Goal: Complete application form

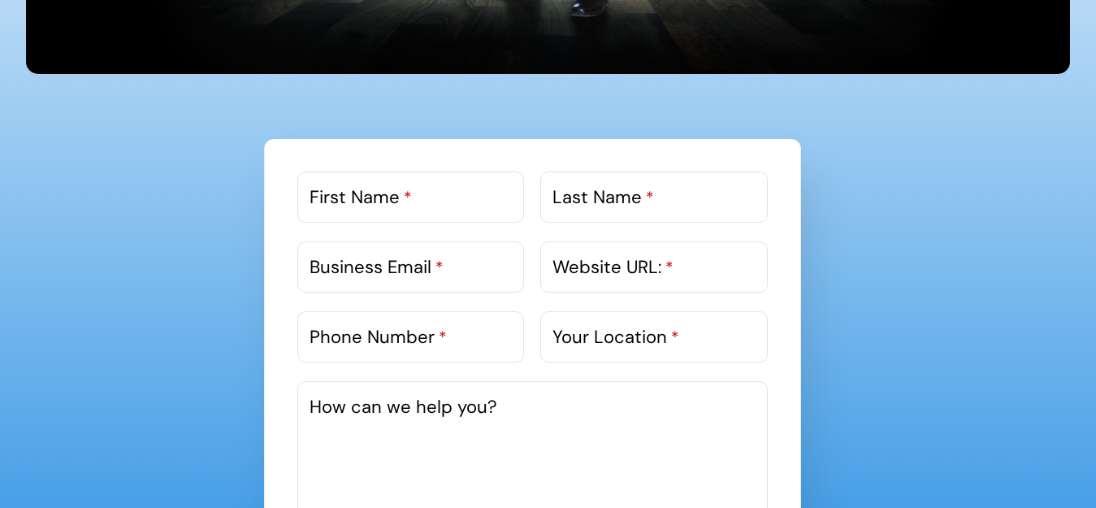
scroll to position [894, 0]
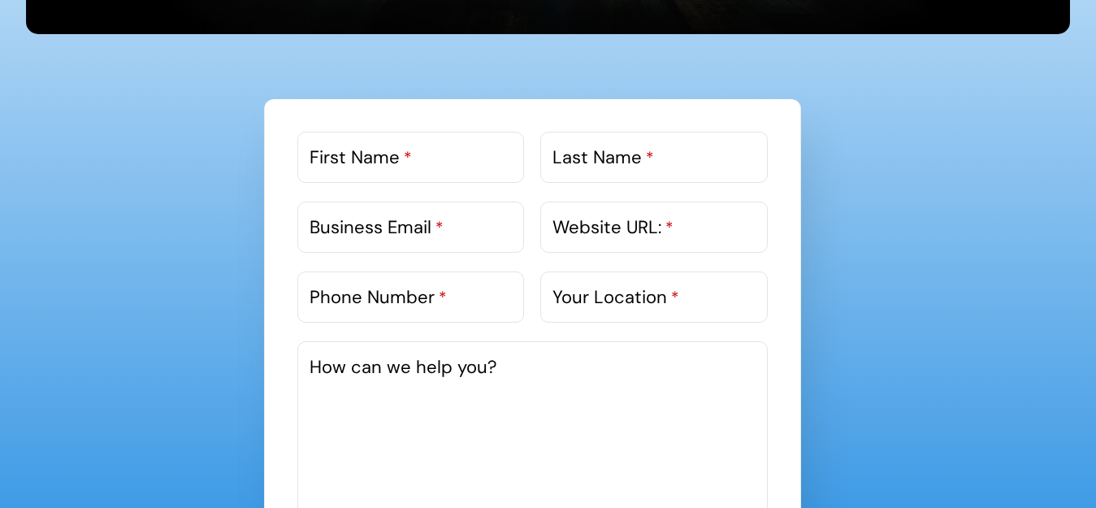
click at [393, 167] on label "First Name *" at bounding box center [361, 157] width 102 height 27
click at [393, 167] on input "First Name *" at bounding box center [410, 157] width 227 height 51
paste input "[PERSON_NAME]"
click at [375, 159] on input "[PERSON_NAME]" at bounding box center [410, 157] width 227 height 51
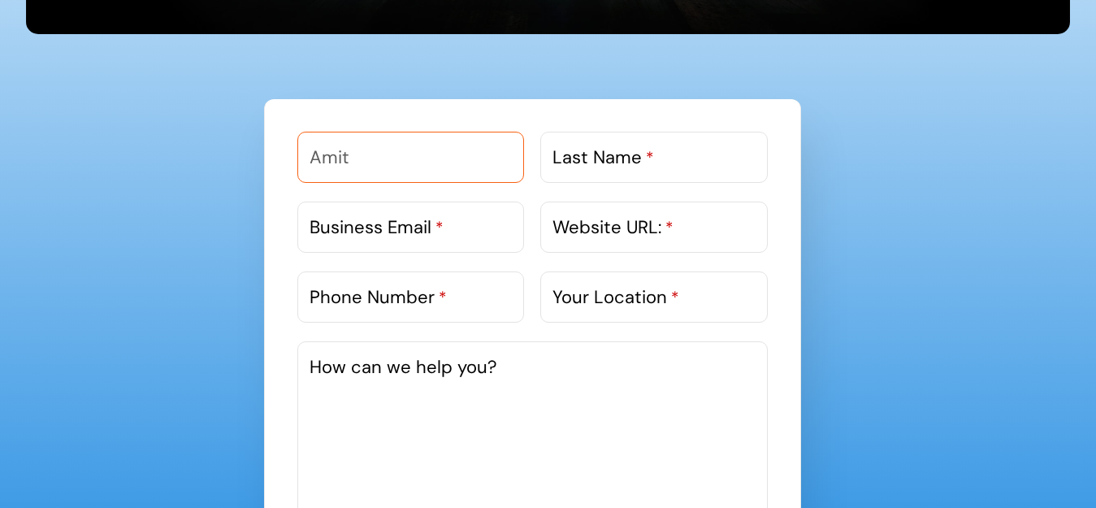
type input "Amit"
click at [637, 160] on label "Last Name *" at bounding box center [604, 157] width 102 height 27
click at [637, 160] on input "Last Name *" at bounding box center [653, 157] width 227 height 51
paste input "[PERSON_NAME]"
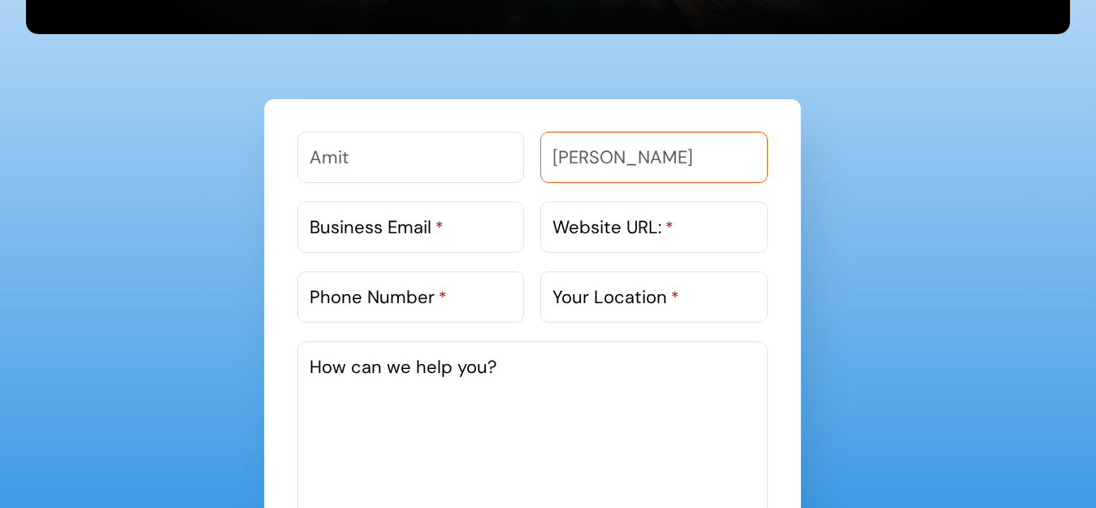
type input "[PERSON_NAME]"
click at [611, 228] on label "Website URL: *" at bounding box center [613, 227] width 121 height 27
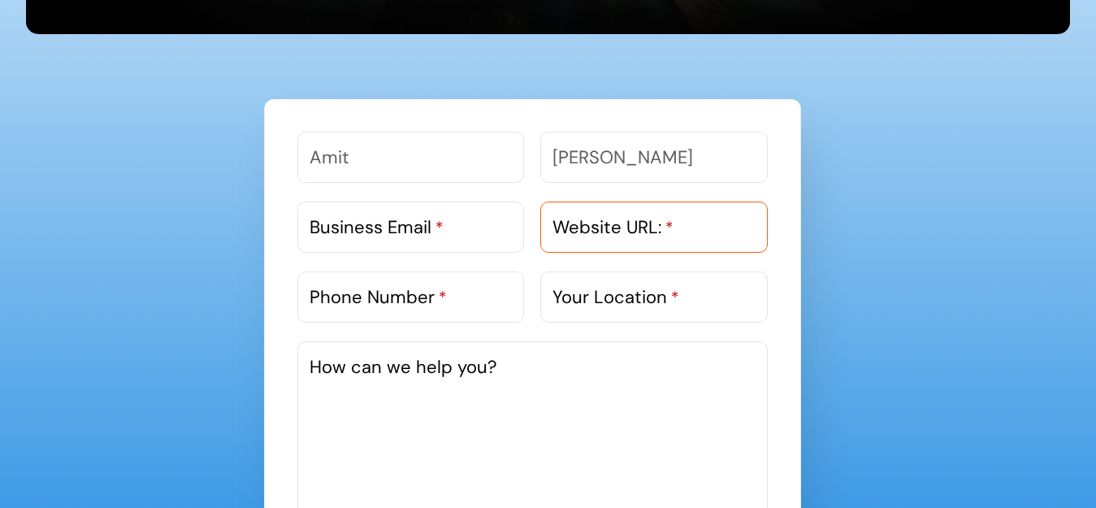
click at [611, 228] on input "Website URL: *" at bounding box center [653, 227] width 227 height 51
paste input "[URL][DOMAIN_NAME]"
type input "[URL][DOMAIN_NAME]"
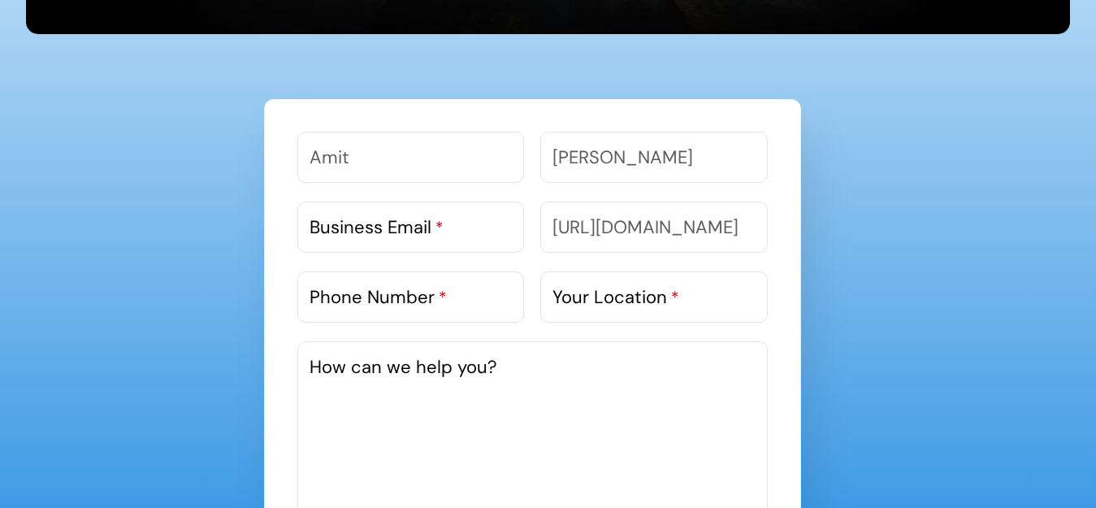
scroll to position [0, 0]
click at [380, 230] on label "Business Email *" at bounding box center [377, 227] width 134 height 27
click at [380, 230] on input "Business Email *" at bounding box center [410, 227] width 227 height 51
click at [345, 235] on label "Business Email *" at bounding box center [377, 227] width 134 height 27
click at [345, 235] on input "Business Email *" at bounding box center [410, 227] width 227 height 51
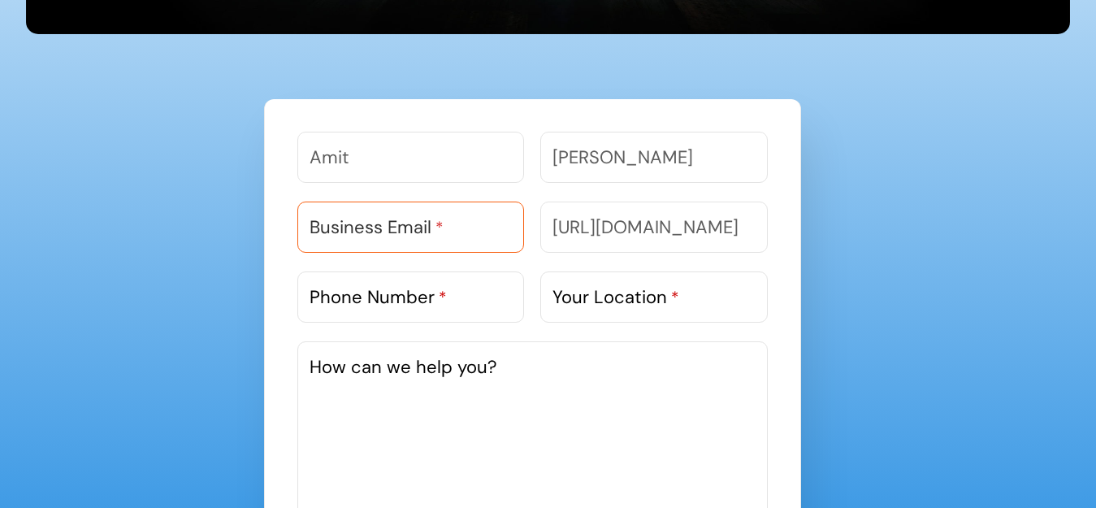
paste input "[EMAIL_ADDRESS][DOMAIN_NAME]"
type input "[EMAIL_ADDRESS][DOMAIN_NAME]"
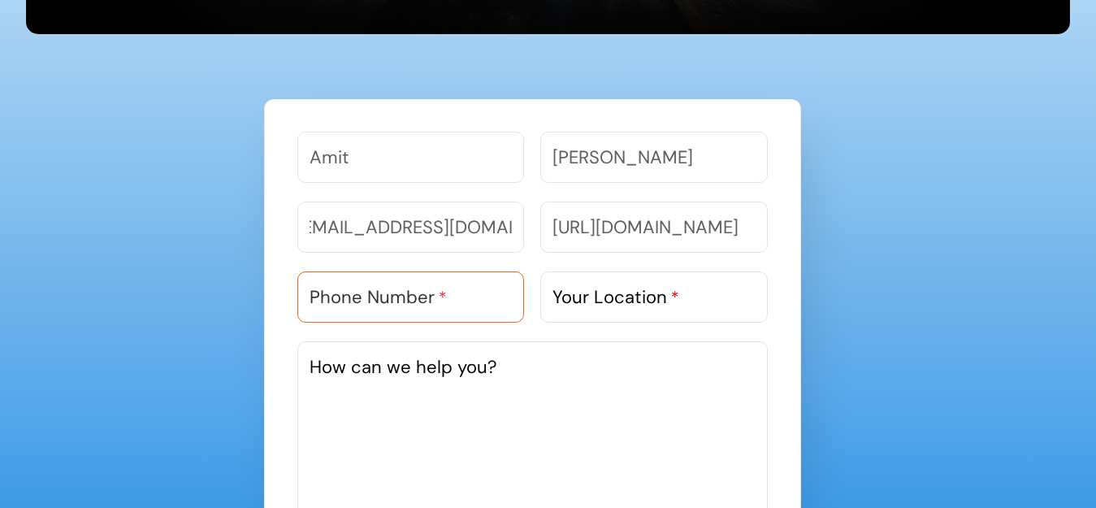
scroll to position [0, 0]
click at [390, 313] on input "Phone Number *" at bounding box center [410, 296] width 227 height 51
type input "9818303983"
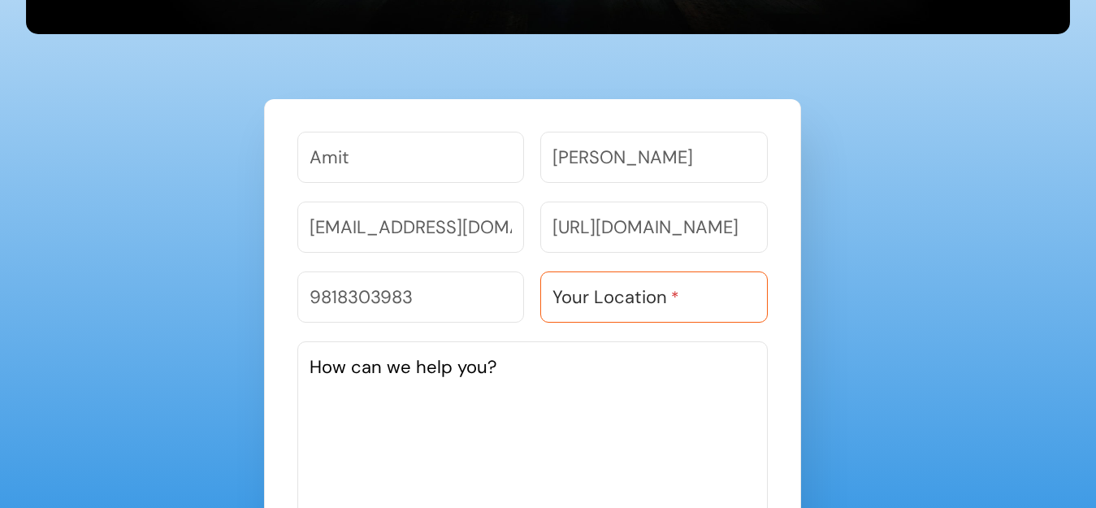
click at [569, 319] on input "Your Location *" at bounding box center [653, 296] width 227 height 51
type input "Noida"
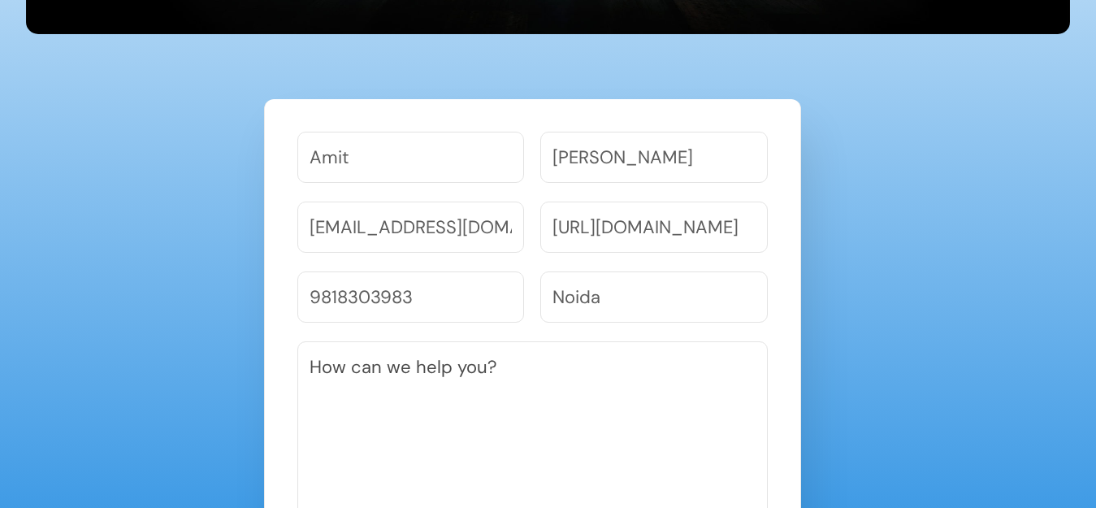
click at [480, 380] on textarea "How can we help you?" at bounding box center [532, 463] width 471 height 244
paste textarea "I had a look at your Website and noticed we work in similar fields, thought we …"
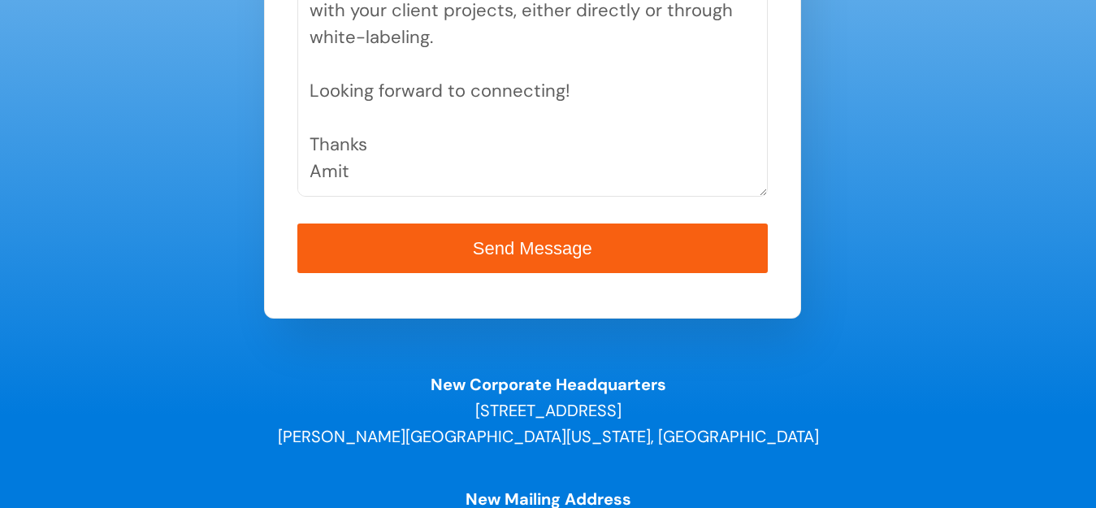
scroll to position [1295, 0]
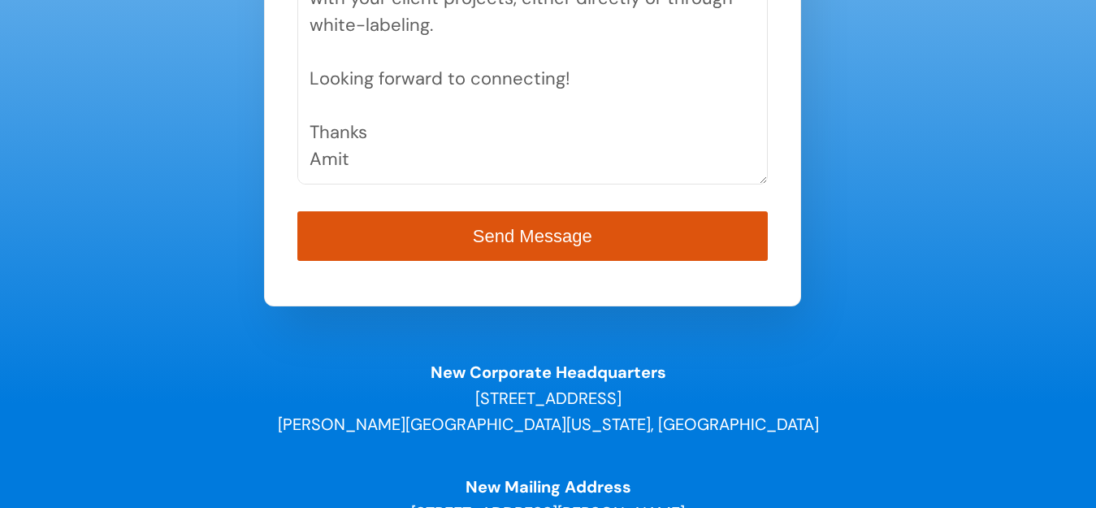
type textarea "I had a look at your Website and noticed we work in similar fields, thought we …"
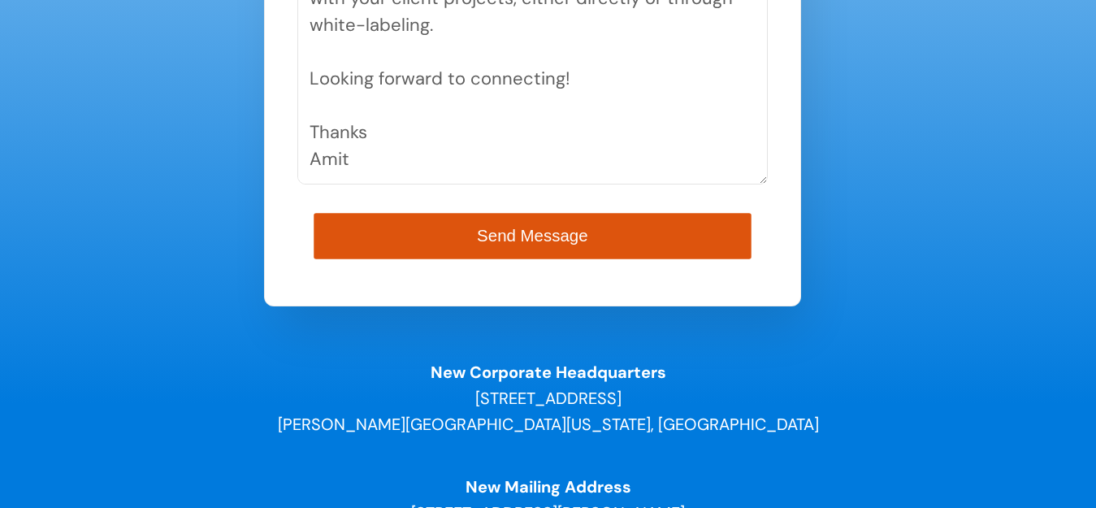
click at [406, 235] on button "Send Message" at bounding box center [532, 236] width 437 height 46
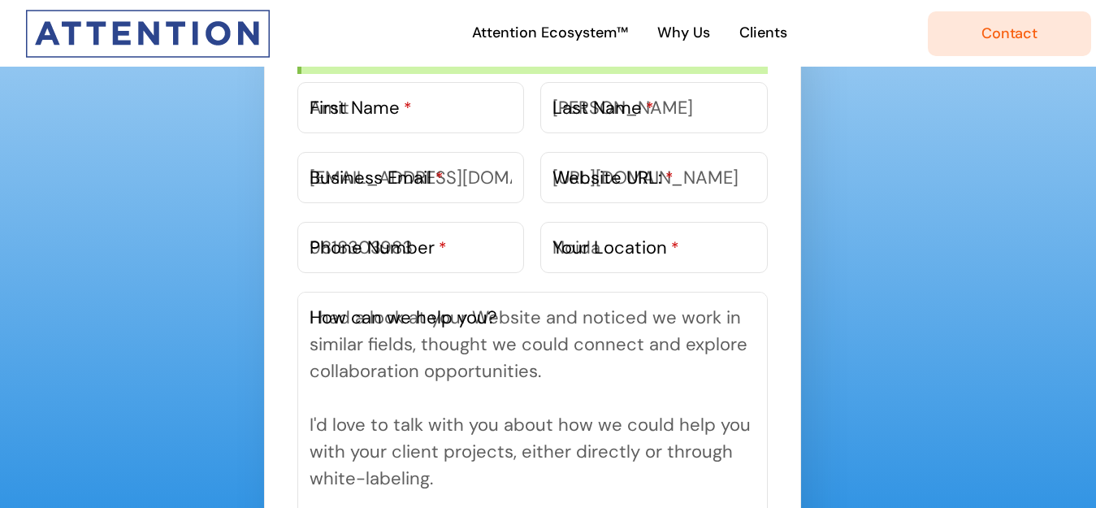
scroll to position [985, 0]
